Goal: Transaction & Acquisition: Subscribe to service/newsletter

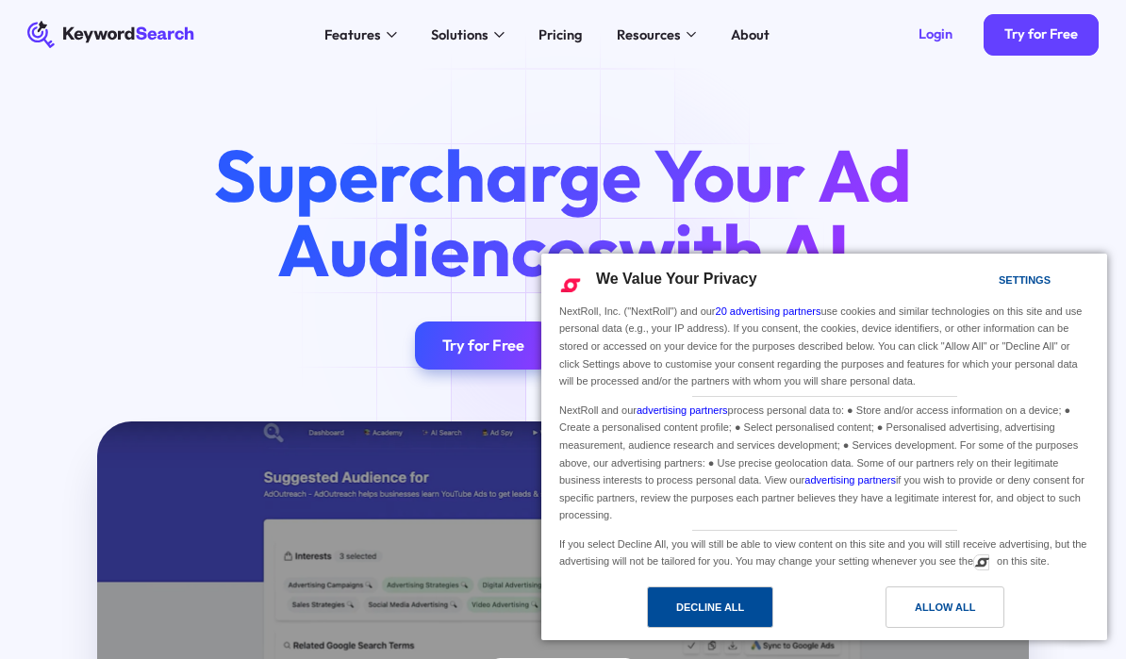
click at [735, 602] on div "Decline All" at bounding box center [710, 607] width 68 height 21
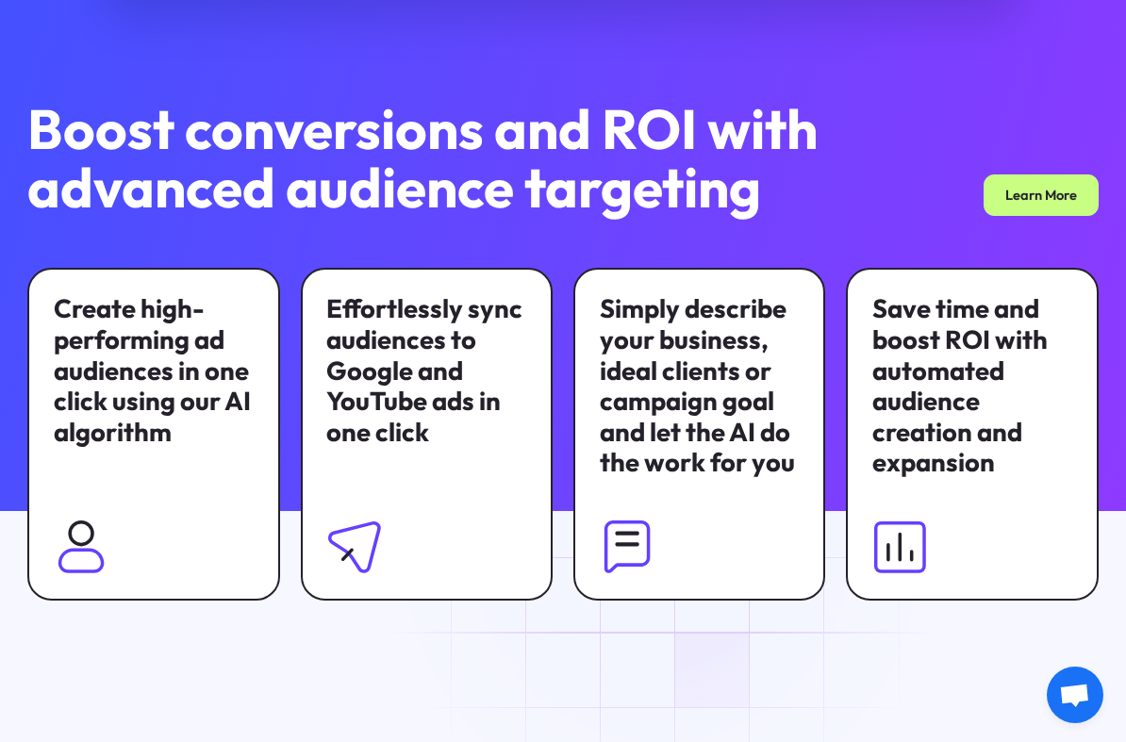
scroll to position [950, 0]
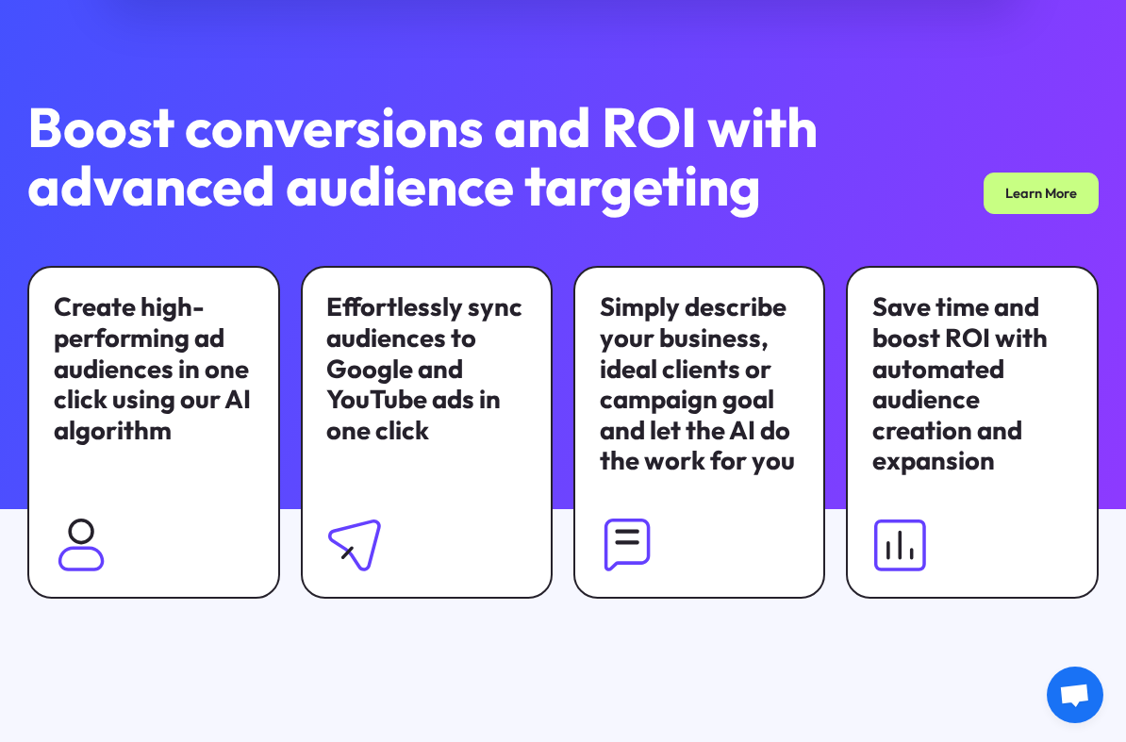
click at [6, 374] on div "Boost conversions and ROI with advanced audience targeting Learn More Create hi…" at bounding box center [563, 348] width 1126 height 502
click at [0, 362] on div "Boost conversions and ROI with advanced audience targeting Learn More Create hi…" at bounding box center [563, 348] width 1126 height 502
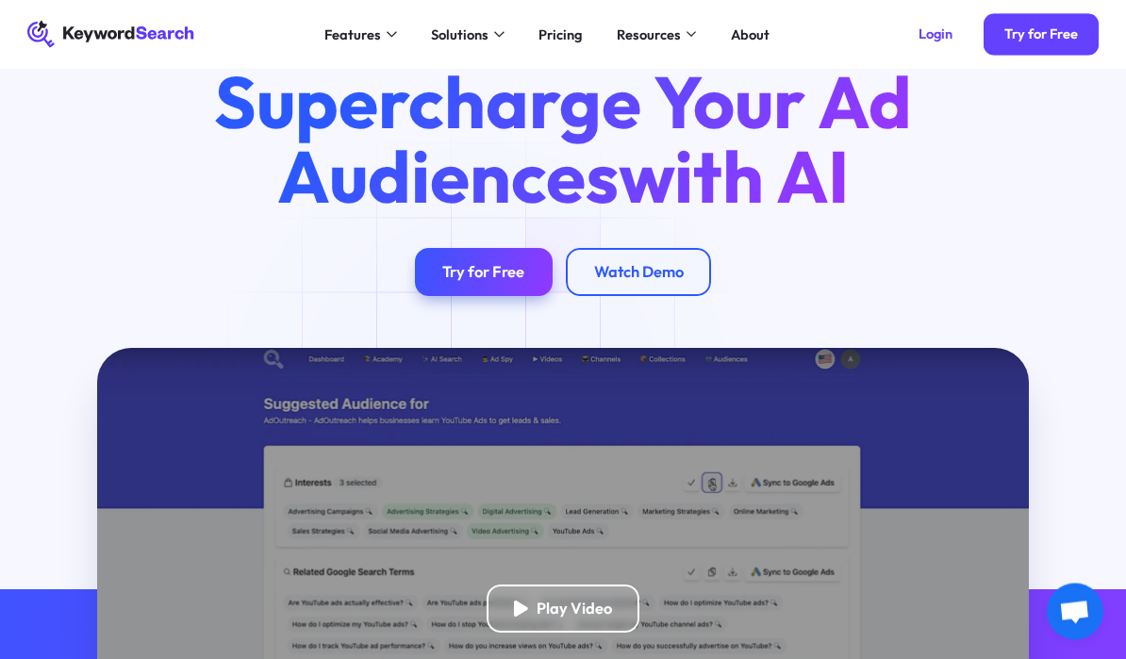
scroll to position [0, 0]
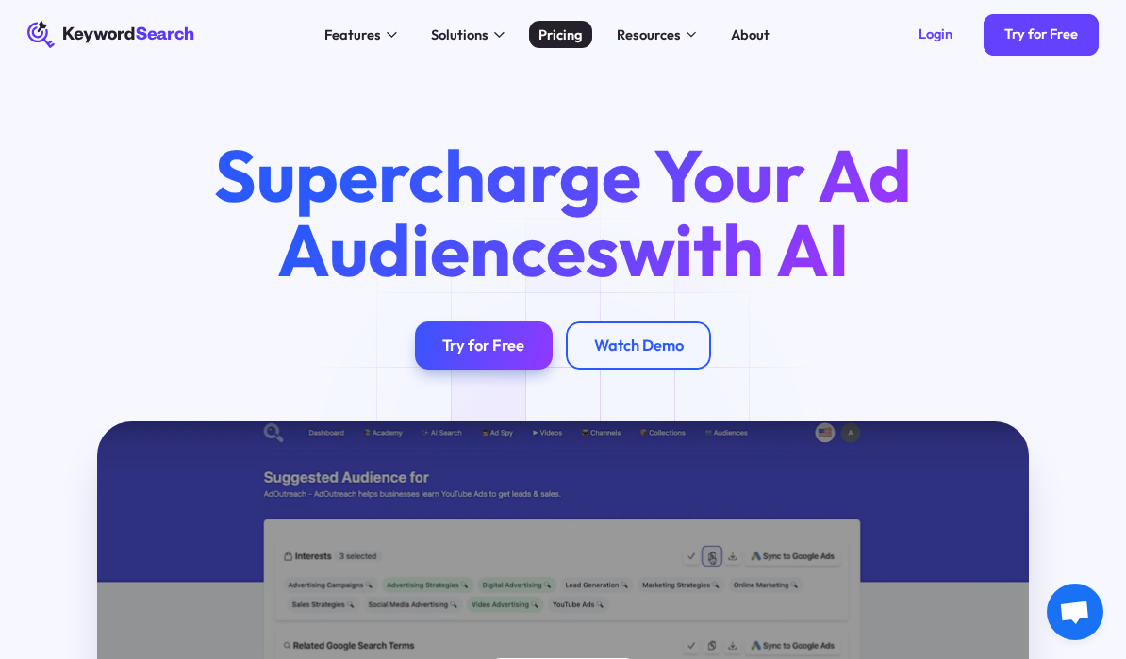
click at [544, 28] on div "Pricing" at bounding box center [560, 35] width 43 height 21
